Goal: Entertainment & Leisure: Consume media (video, audio)

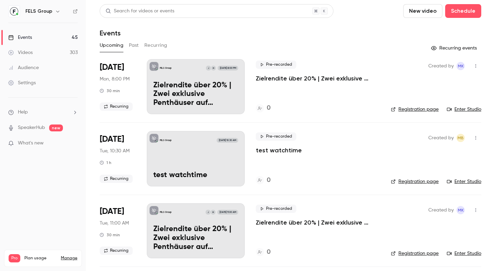
click at [55, 49] on link "Videos 303" at bounding box center [43, 52] width 86 height 15
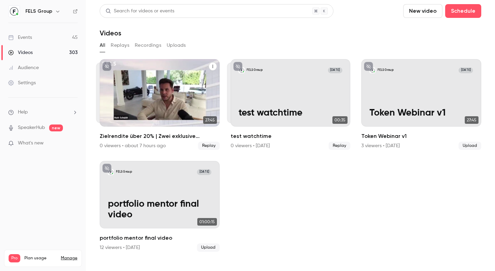
click at [167, 87] on p "Zielrendite über 20% | Zwei exklusive Penthäuser auf Marjan Island | Investiere…" at bounding box center [160, 102] width 104 height 33
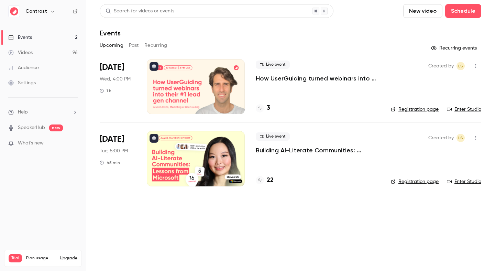
click at [57, 54] on link "Videos 96" at bounding box center [43, 52] width 86 height 15
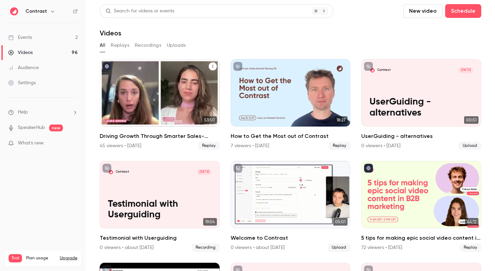
click at [197, 101] on div "Driving Growth Through Smarter Sales-Marketing Collaboration" at bounding box center [160, 92] width 120 height 67
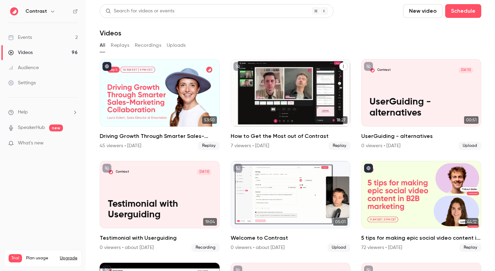
click at [291, 110] on div "How to Get the Most out of Contrast" at bounding box center [291, 92] width 120 height 67
